Goal: Task Accomplishment & Management: Manage account settings

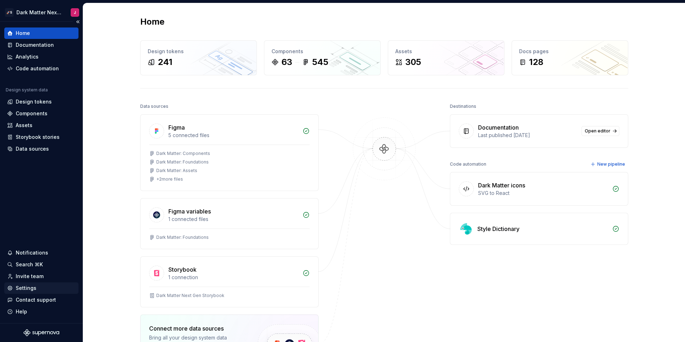
click at [34, 288] on div "Settings" at bounding box center [26, 288] width 21 height 7
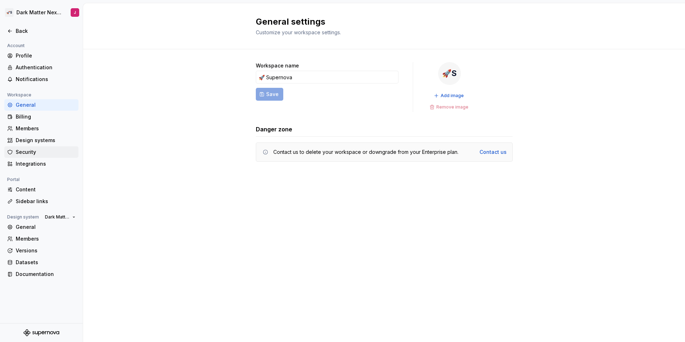
click at [22, 153] on div "Security" at bounding box center [46, 152] width 60 height 7
